Goal: Task Accomplishment & Management: Complete application form

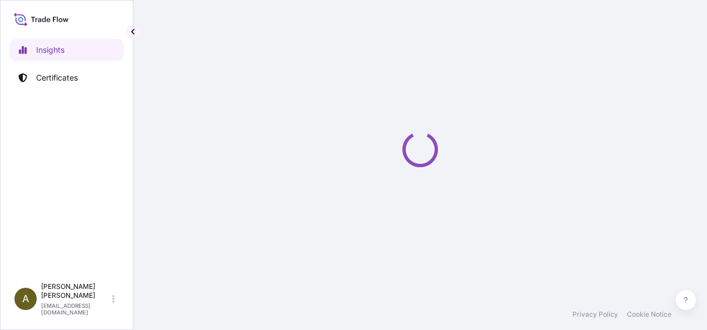
select select "2025"
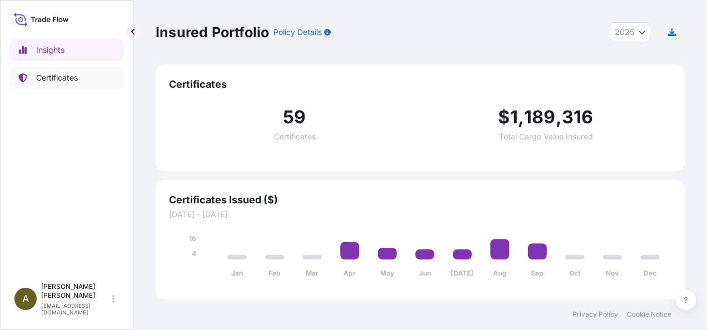
click at [46, 77] on p "Certificates" at bounding box center [57, 77] width 42 height 11
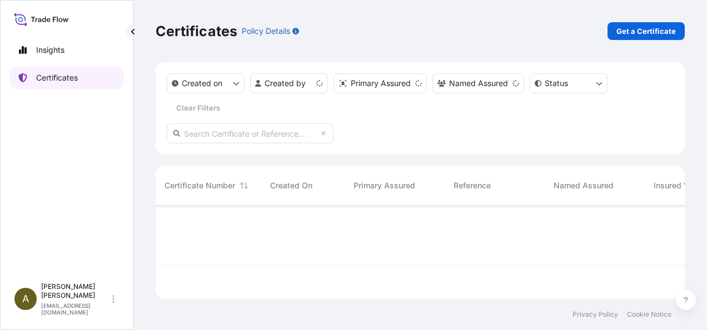
scroll to position [91, 521]
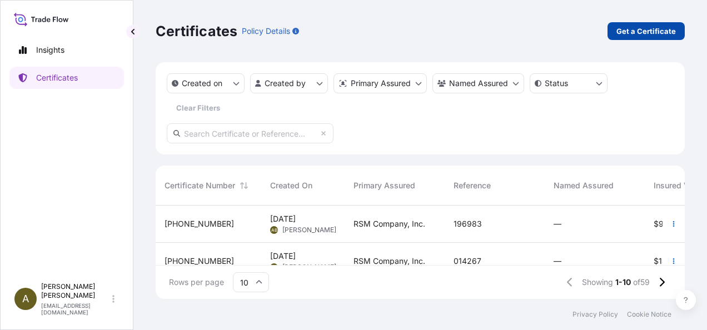
click at [637, 27] on p "Get a Certificate" at bounding box center [647, 31] width 60 height 11
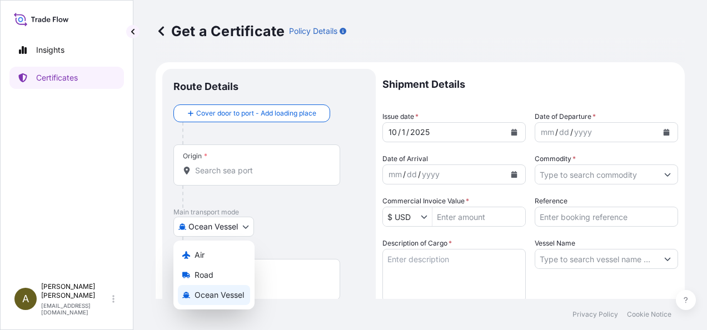
click at [245, 226] on body "Insights Certificates A [PERSON_NAME] [PERSON_NAME][EMAIL_ADDRESS][DOMAIN_NAME]…" at bounding box center [353, 165] width 707 height 330
click at [205, 277] on span "Road" at bounding box center [204, 275] width 19 height 11
select select "Road"
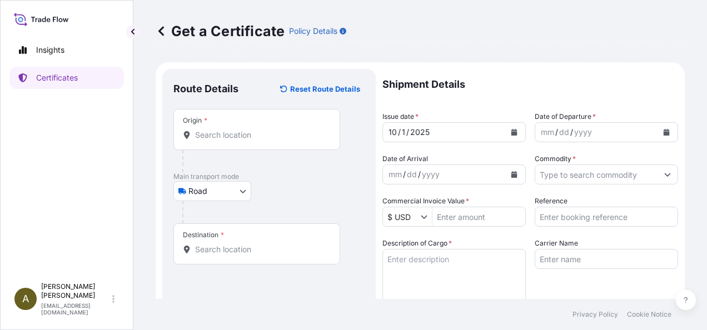
click at [216, 125] on div "Origin *" at bounding box center [257, 129] width 167 height 41
click at [216, 130] on input "Origin *" at bounding box center [260, 135] width 131 height 11
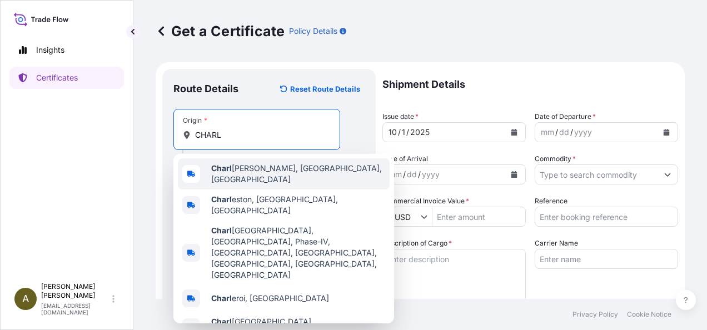
click at [254, 171] on span "[PERSON_NAME], [GEOGRAPHIC_DATA], [GEOGRAPHIC_DATA]" at bounding box center [298, 174] width 174 height 22
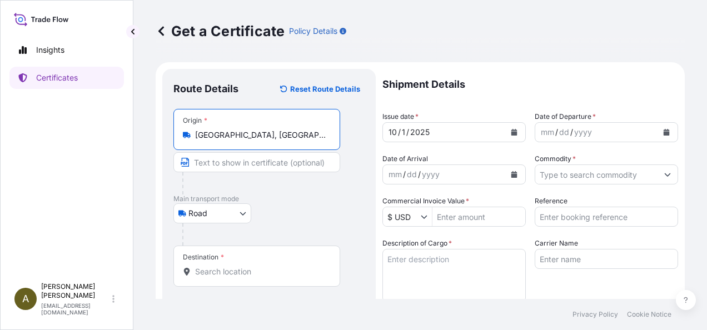
type input "[GEOGRAPHIC_DATA], [GEOGRAPHIC_DATA], [GEOGRAPHIC_DATA]"
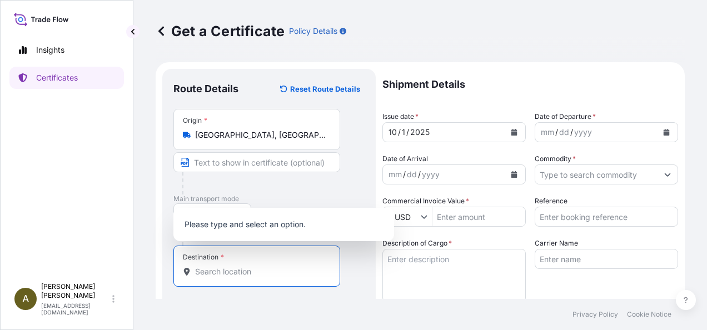
click at [229, 268] on input "Destination *" at bounding box center [260, 271] width 131 height 11
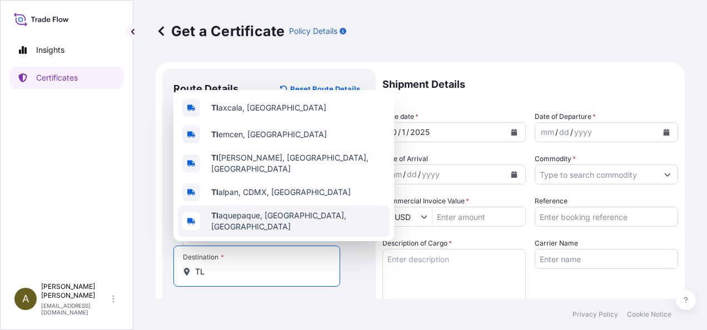
click at [252, 221] on span "Tl aquepaque, [GEOGRAPHIC_DATA], [GEOGRAPHIC_DATA]" at bounding box center [298, 221] width 174 height 22
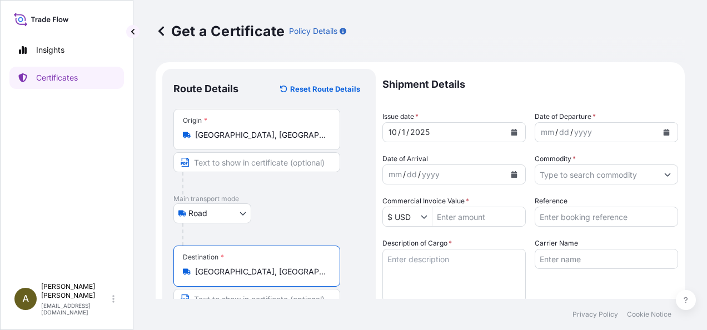
type input "[GEOGRAPHIC_DATA], [GEOGRAPHIC_DATA], [GEOGRAPHIC_DATA]"
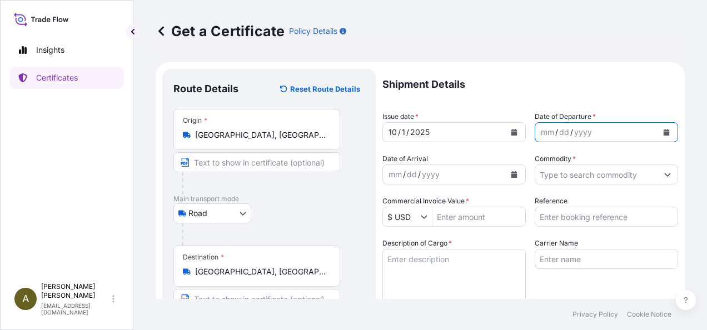
click at [664, 132] on icon "Calendar" at bounding box center [667, 132] width 6 height 7
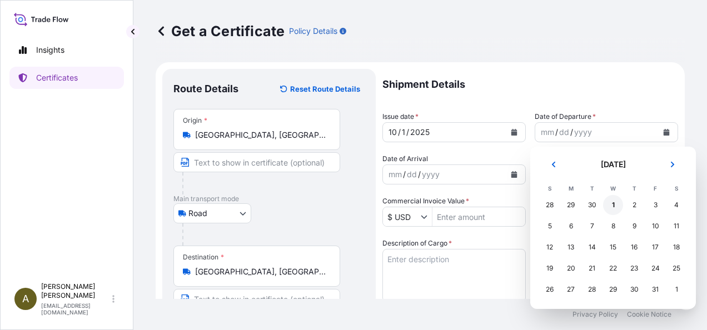
click at [612, 204] on div "1" at bounding box center [613, 205] width 20 height 20
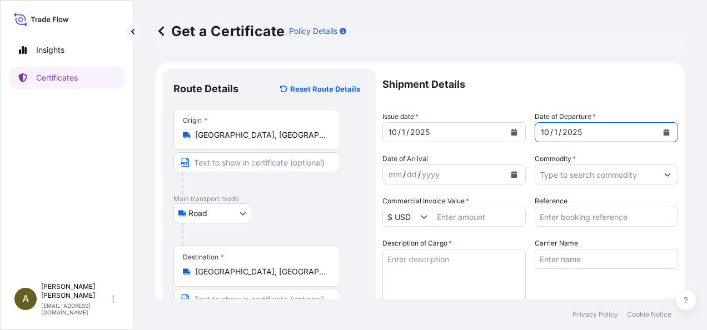
click at [560, 175] on input "Commodity *" at bounding box center [597, 175] width 122 height 20
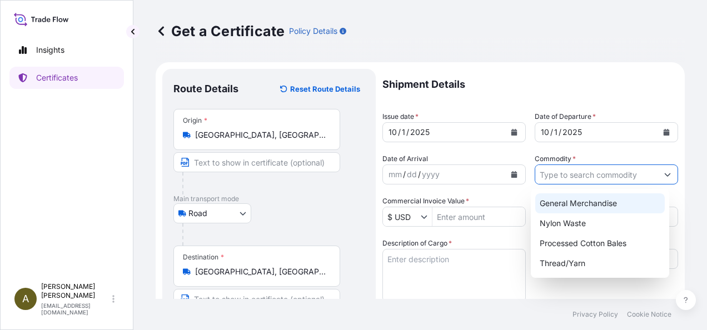
click at [581, 200] on div "General Merchandise" at bounding box center [601, 204] width 130 height 20
type input "General Merchandise"
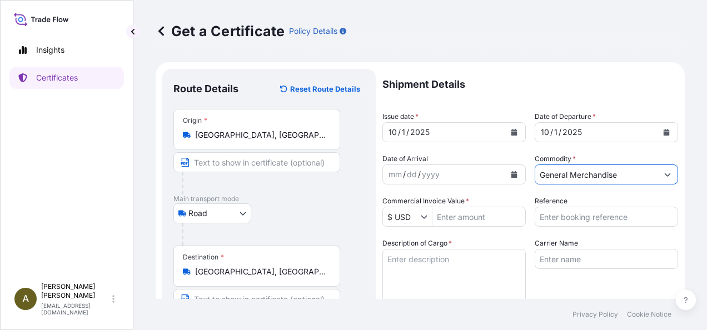
click at [477, 215] on input "Commercial Invoice Value *" at bounding box center [479, 217] width 93 height 20
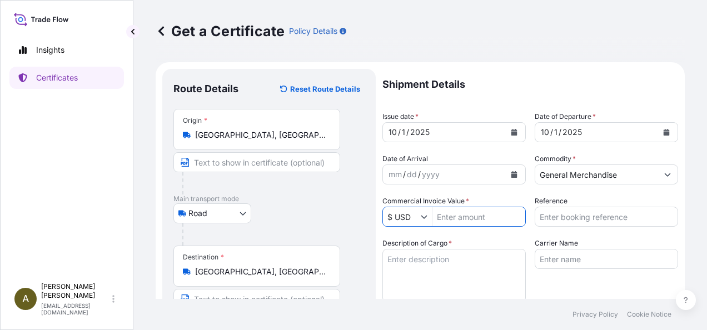
click at [449, 219] on input "Commercial Invoice Value *" at bounding box center [479, 217] width 93 height 20
type input "20,791.55"
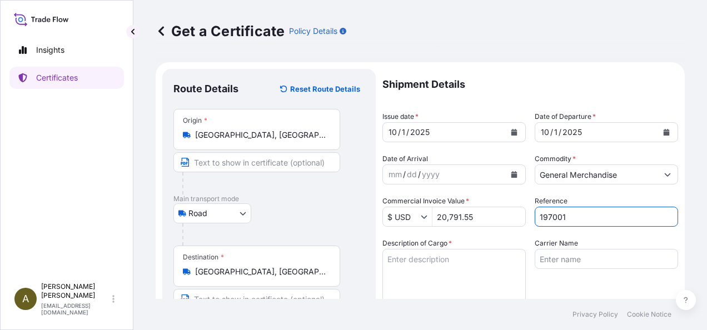
type input "197001"
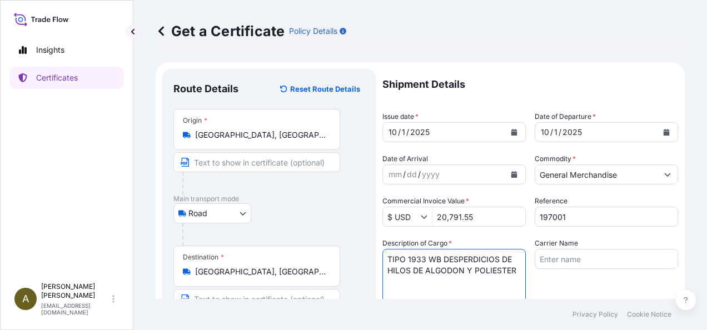
type textarea "TIPO 1933 WB DESPERDICIOS DE HILOS DE ALGODON Y POLIESTER"
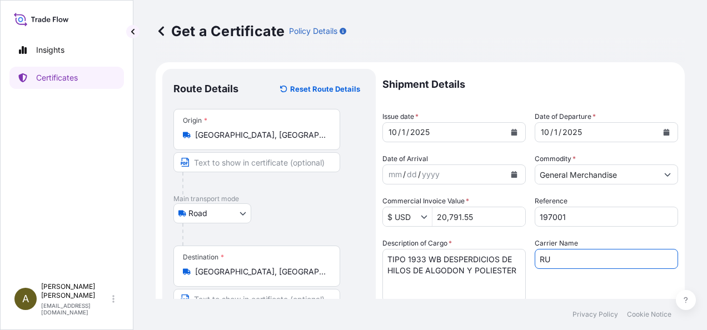
type input "Rush Service"
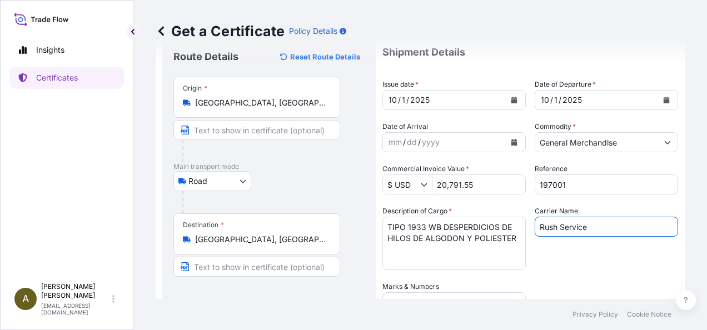
scroll to position [97, 0]
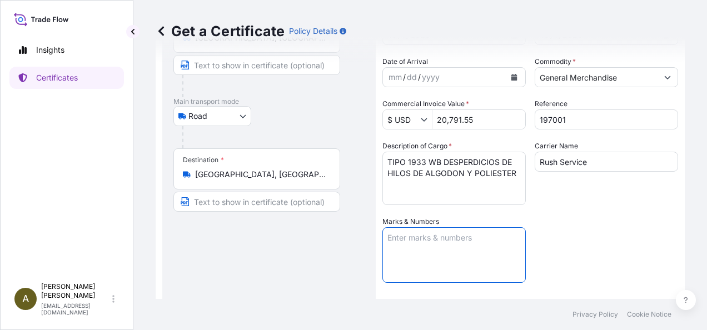
click at [430, 254] on textarea "Marks & Numbers" at bounding box center [454, 255] width 143 height 56
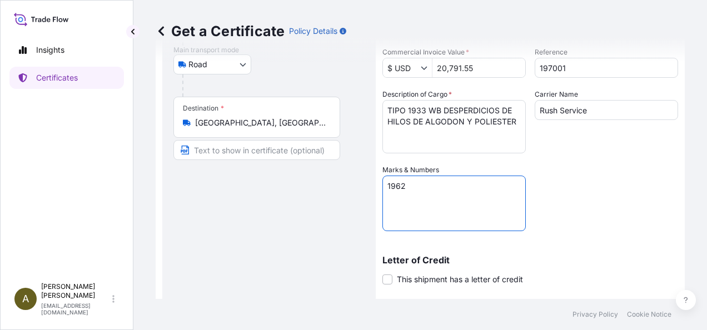
scroll to position [278, 0]
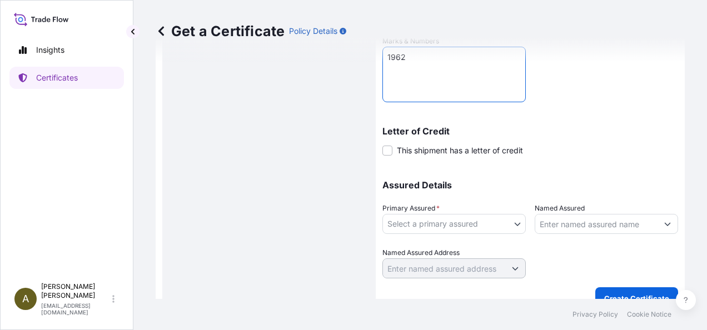
type textarea "1962"
click at [516, 226] on body "Insights Certificates A [PERSON_NAME] [PERSON_NAME][EMAIL_ADDRESS][DOMAIN_NAME]…" at bounding box center [353, 165] width 707 height 330
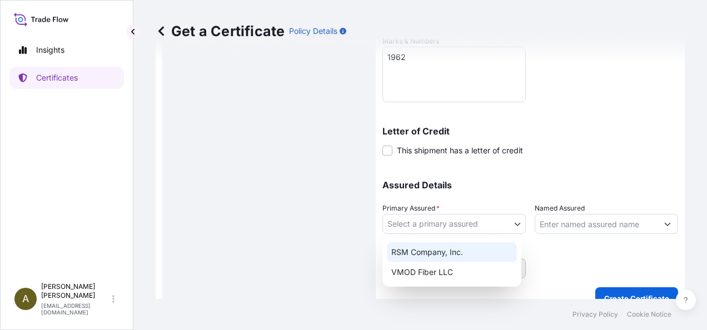
click at [457, 252] on div "RSM Company, Inc." at bounding box center [452, 252] width 130 height 20
select select "31552"
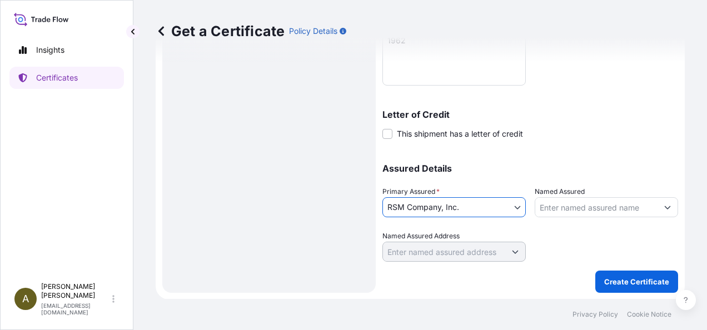
scroll to position [295, 0]
click at [621, 274] on button "Create Certificate" at bounding box center [637, 282] width 83 height 22
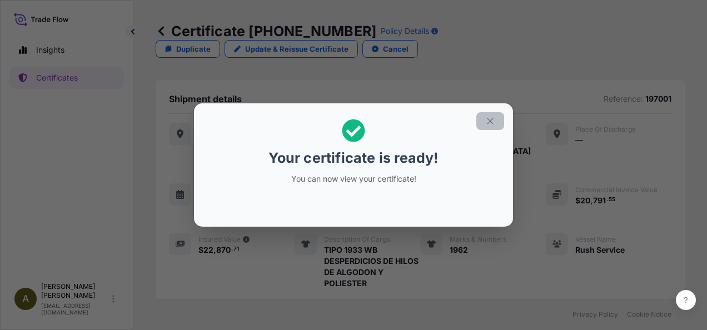
click at [491, 120] on icon "button" at bounding box center [491, 121] width 10 height 10
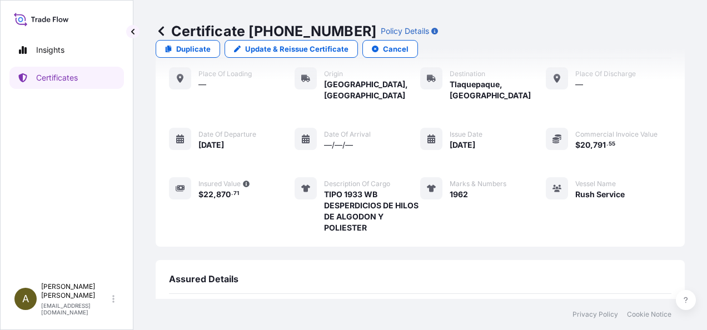
scroll to position [182, 0]
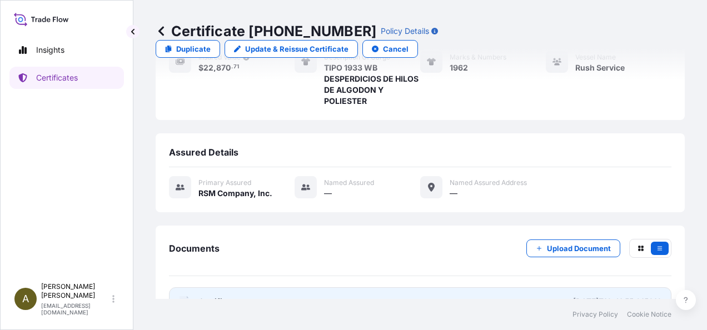
click at [303, 288] on link "PDF Certificate [DATE]T18:41:55.215318" at bounding box center [420, 302] width 503 height 29
